Goal: Navigation & Orientation: Go to known website

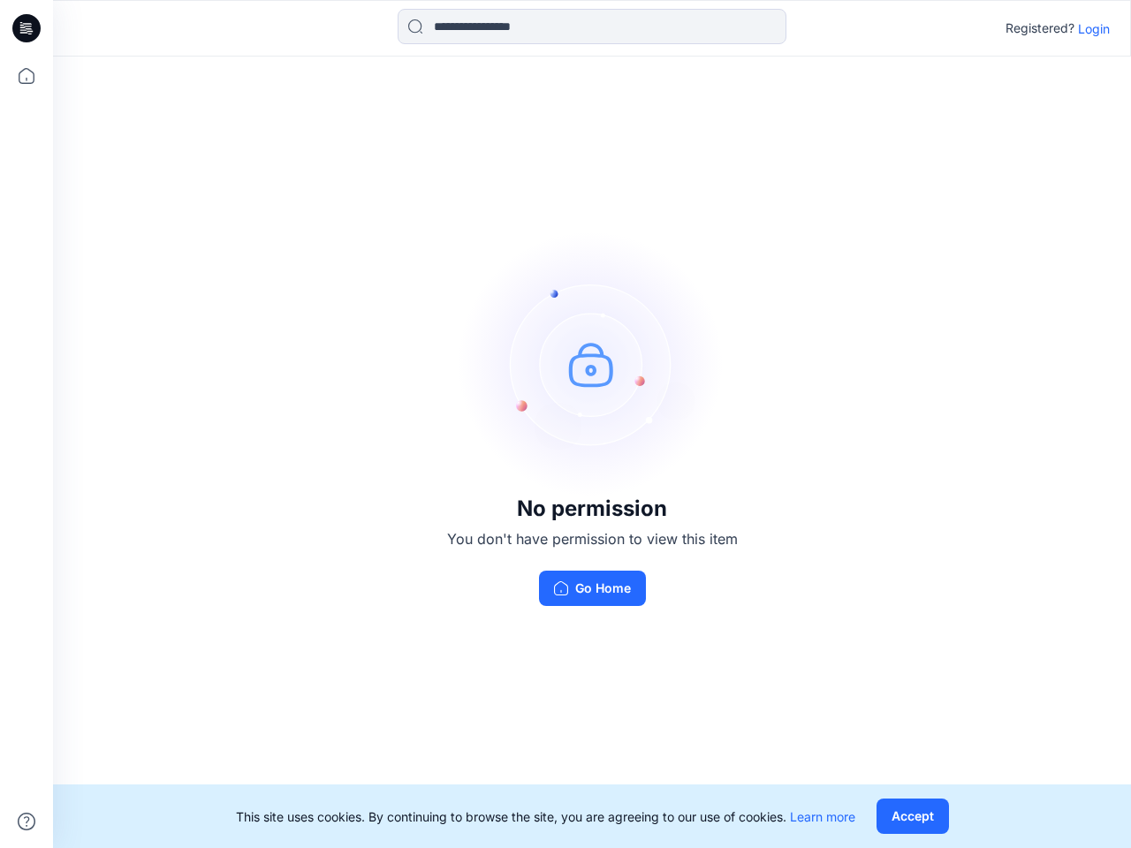
click at [566, 424] on img at bounding box center [592, 364] width 265 height 265
click at [27, 28] on icon at bounding box center [29, 28] width 7 height 1
click at [27, 76] on icon at bounding box center [26, 76] width 39 height 39
click at [27, 822] on icon at bounding box center [27, 822] width 18 height 18
click at [592, 27] on input at bounding box center [592, 26] width 389 height 35
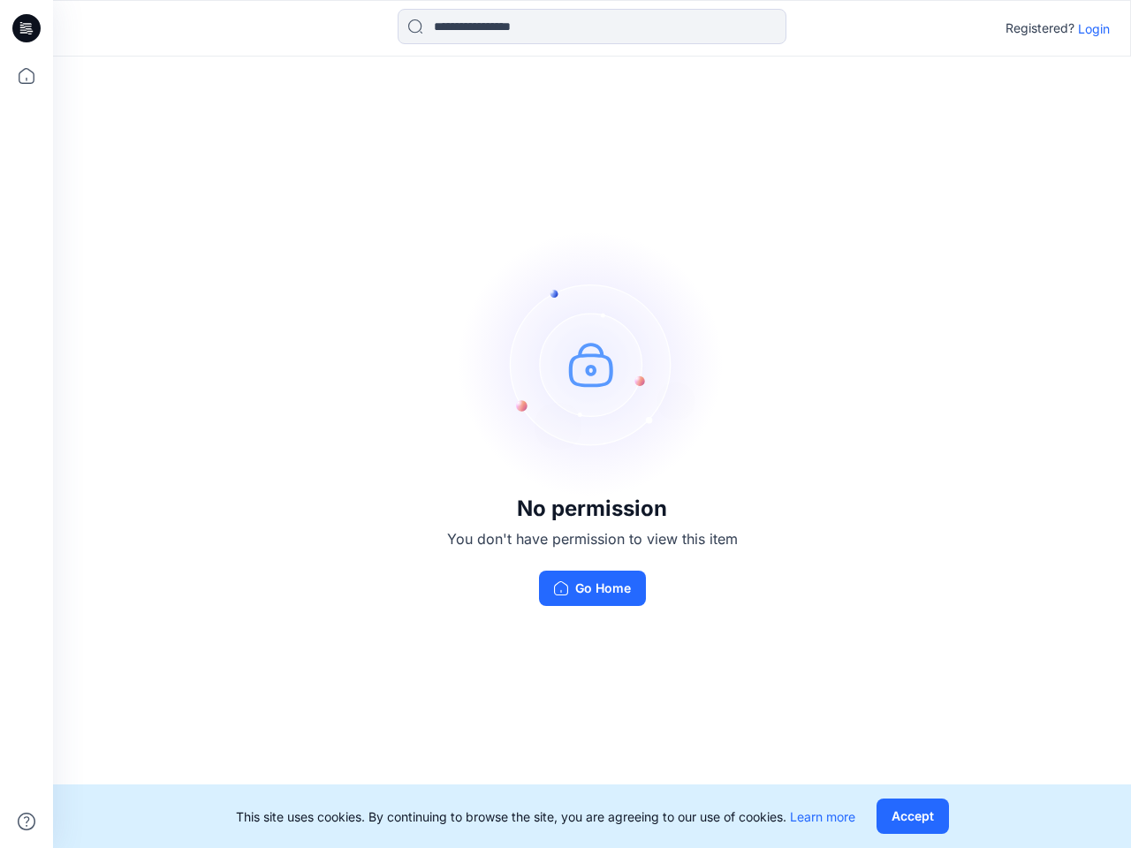
click at [1094, 28] on p "Login" at bounding box center [1094, 28] width 32 height 19
click at [912, 817] on button "Accept" at bounding box center [913, 816] width 72 height 35
